Goal: Browse casually

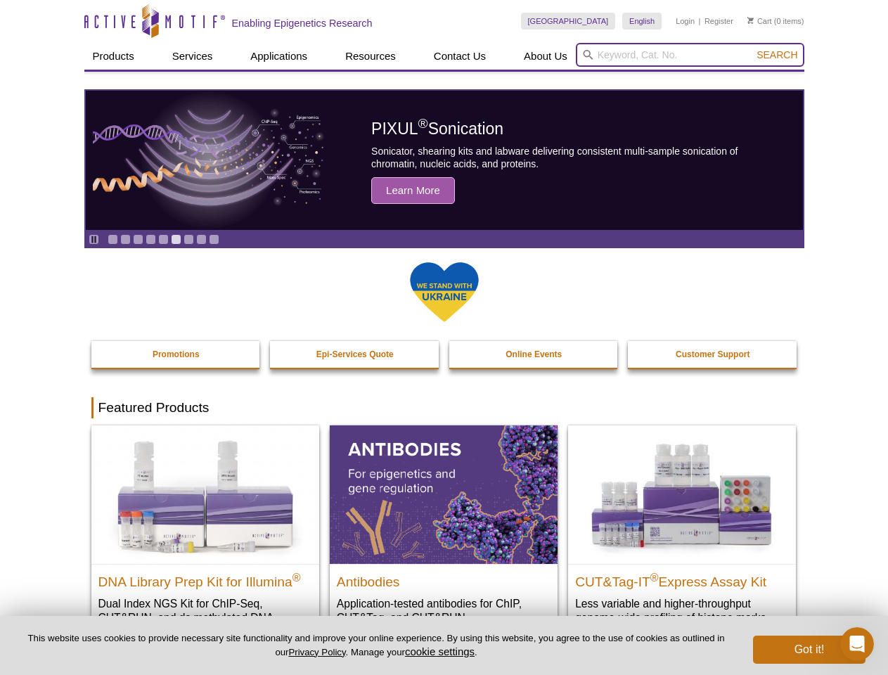
click at [690, 55] on input "search" at bounding box center [690, 55] width 229 height 24
click at [777, 55] on span "Search" at bounding box center [777, 54] width 41 height 11
click at [94, 239] on icon "Pause" at bounding box center [93, 239] width 9 height 9
click at [113, 239] on link "Go to slide 1" at bounding box center [113, 239] width 11 height 11
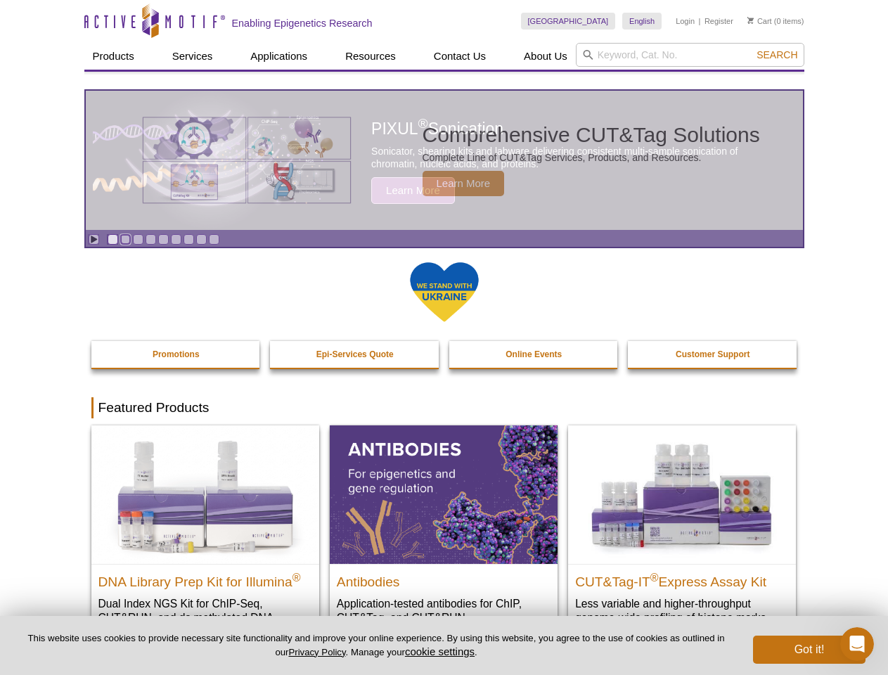
click at [125, 239] on link "Go to slide 2" at bounding box center [125, 239] width 11 height 11
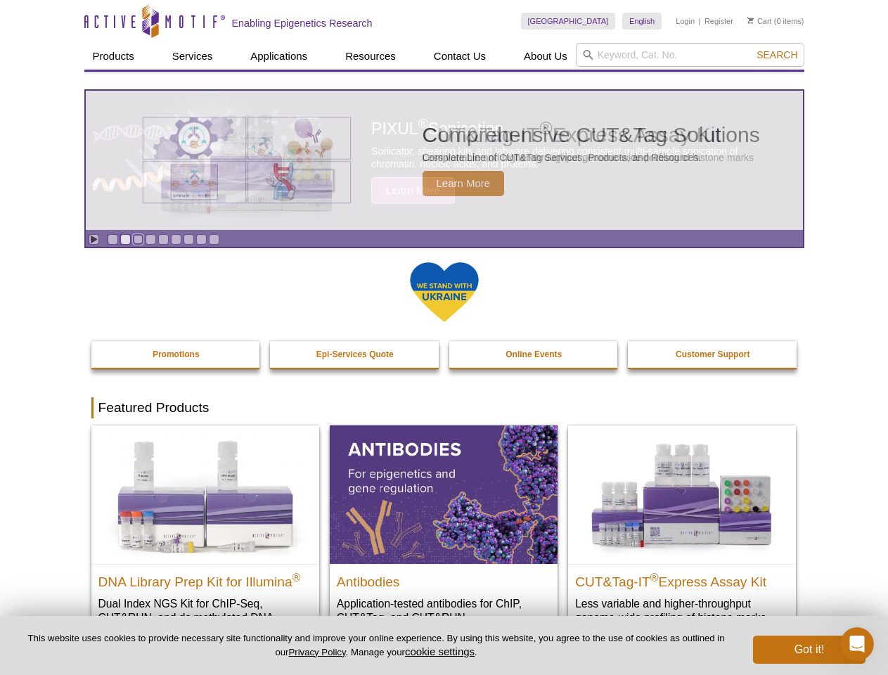
click at [138, 239] on link "Go to slide 3" at bounding box center [138, 239] width 11 height 11
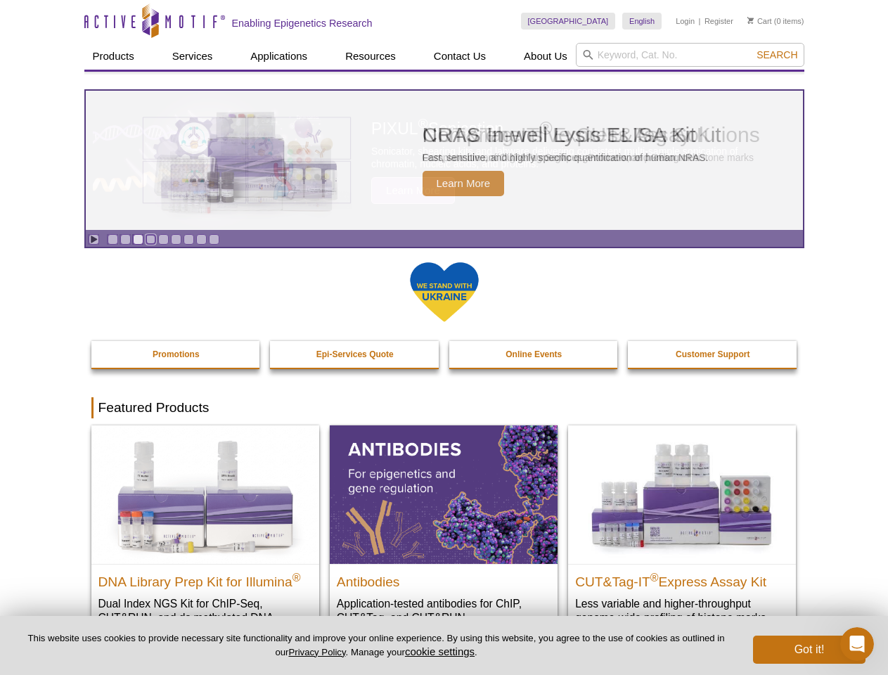
click at [151, 239] on link "Go to slide 4" at bounding box center [151, 239] width 11 height 11
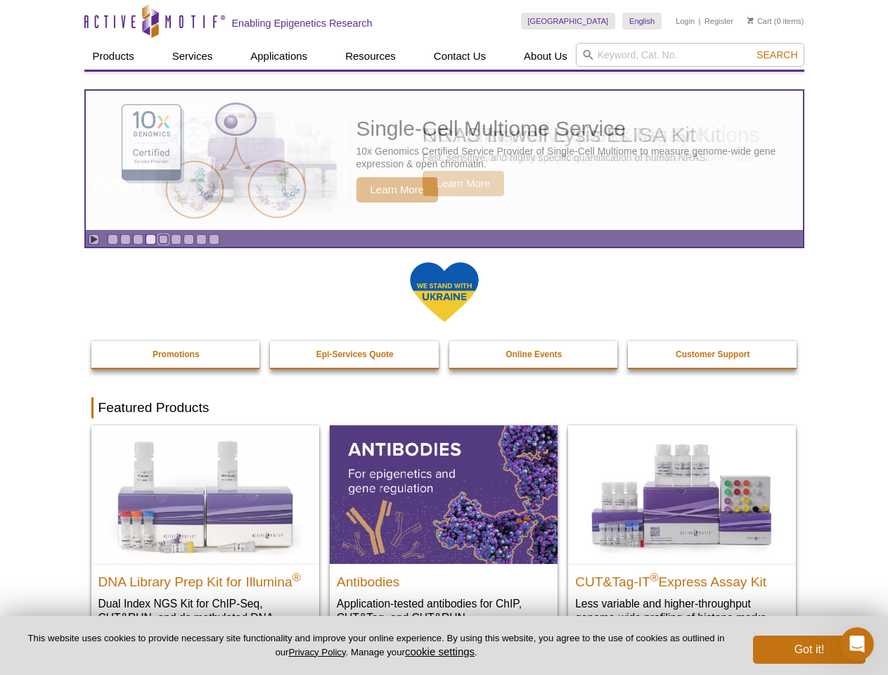
click at [163, 239] on link "Go to slide 5" at bounding box center [163, 239] width 11 height 11
